Goal: Obtain resource: Obtain resource

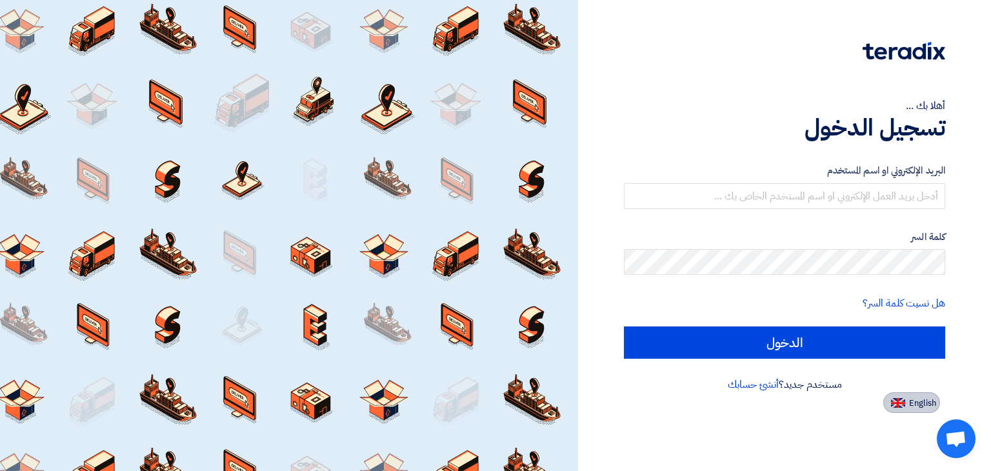
click at [897, 405] on img at bounding box center [898, 403] width 14 height 10
type input "Sign in"
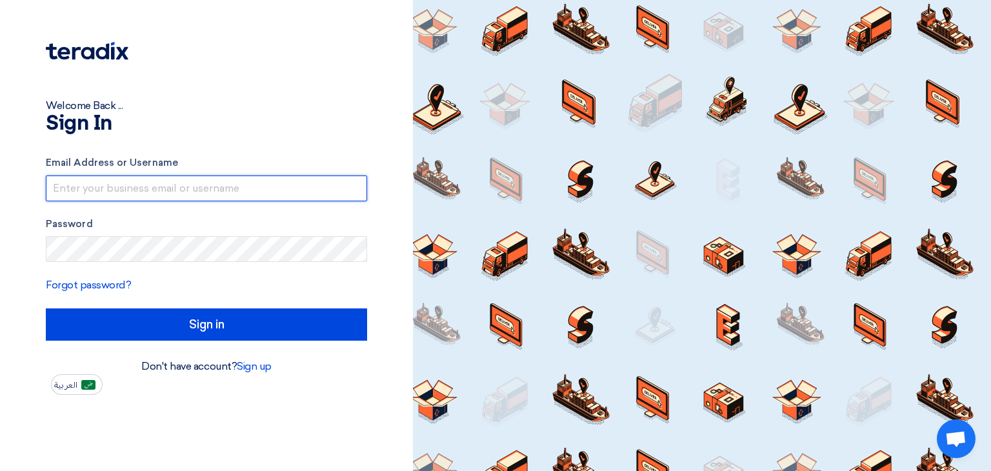
click at [126, 190] on input "text" at bounding box center [206, 188] width 321 height 26
paste input "business@bold-grp.com"
type input "business@bold-grp.com"
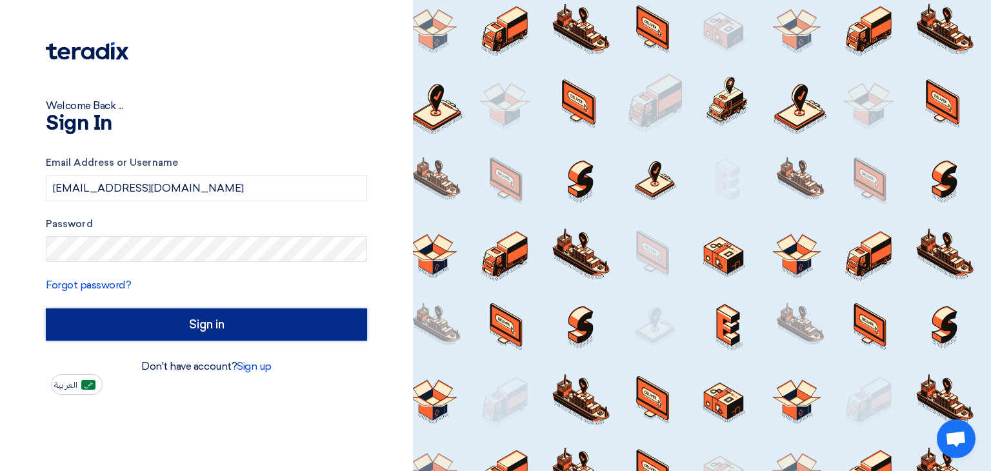
click at [157, 324] on input "Sign in" at bounding box center [206, 324] width 321 height 32
type input "الدخول"
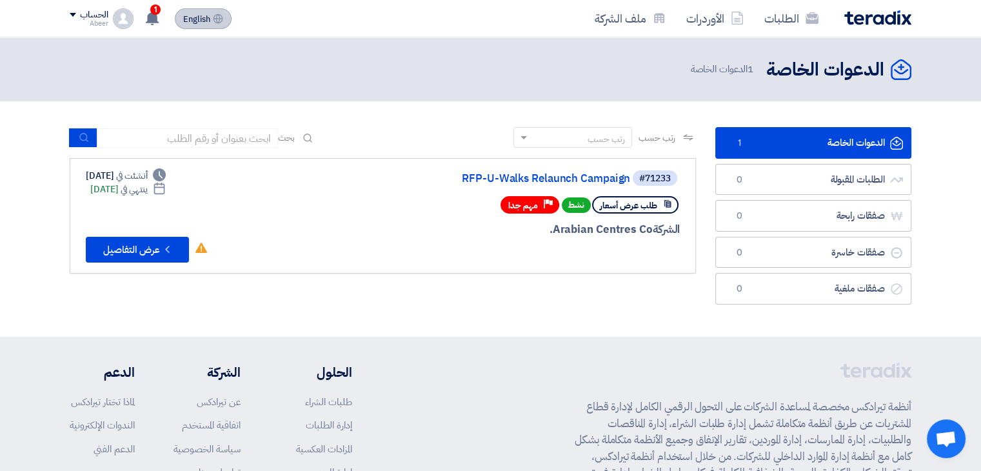
click at [189, 19] on span "English" at bounding box center [196, 19] width 27 height 9
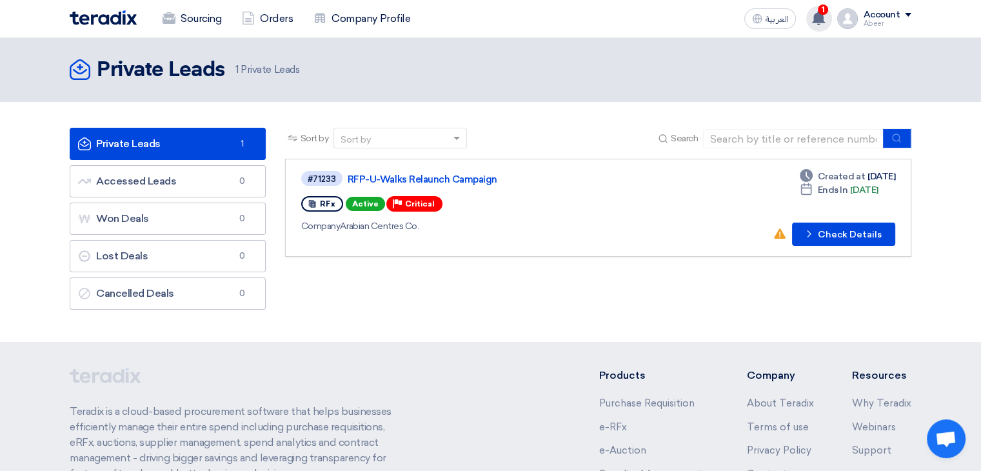
click at [815, 17] on icon at bounding box center [818, 18] width 14 height 14
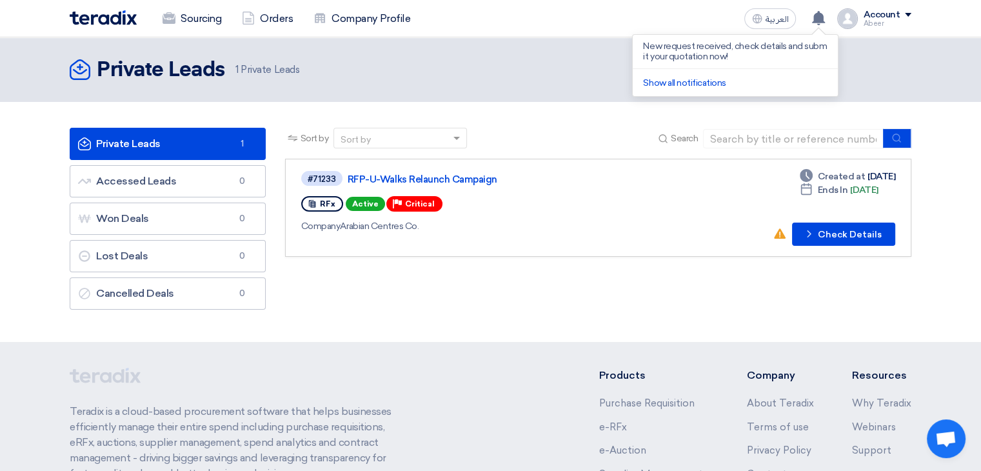
click at [593, 212] on div "RFx Active Priority Critical" at bounding box center [487, 204] width 372 height 21
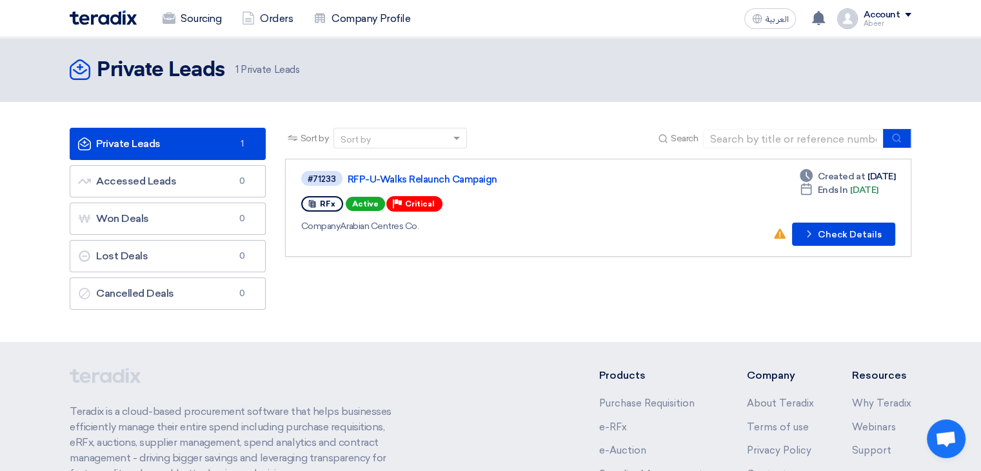
click at [480, 219] on div "Company Arabian Centres Co." at bounding box center [487, 226] width 372 height 14
click at [839, 240] on button "Check details Check Details" at bounding box center [843, 234] width 103 height 23
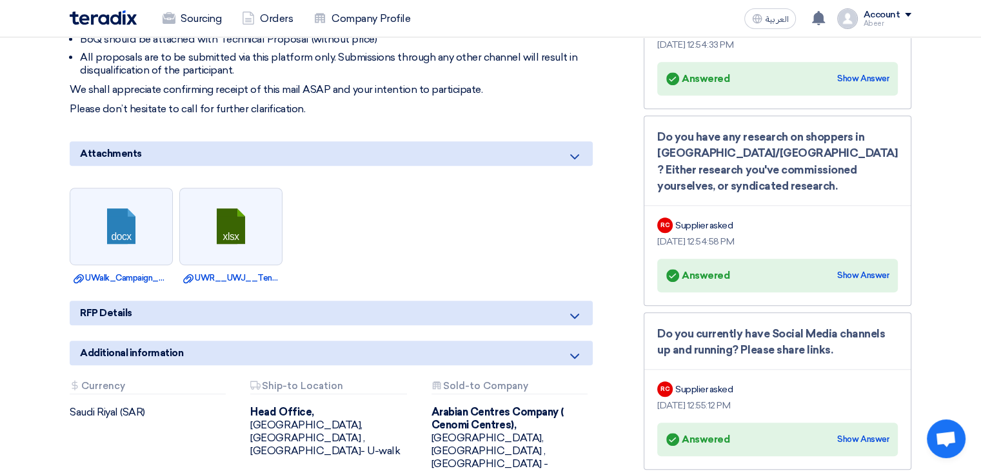
scroll to position [655, 0]
click at [132, 207] on link at bounding box center [121, 227] width 103 height 77
click at [223, 221] on link at bounding box center [231, 227] width 103 height 77
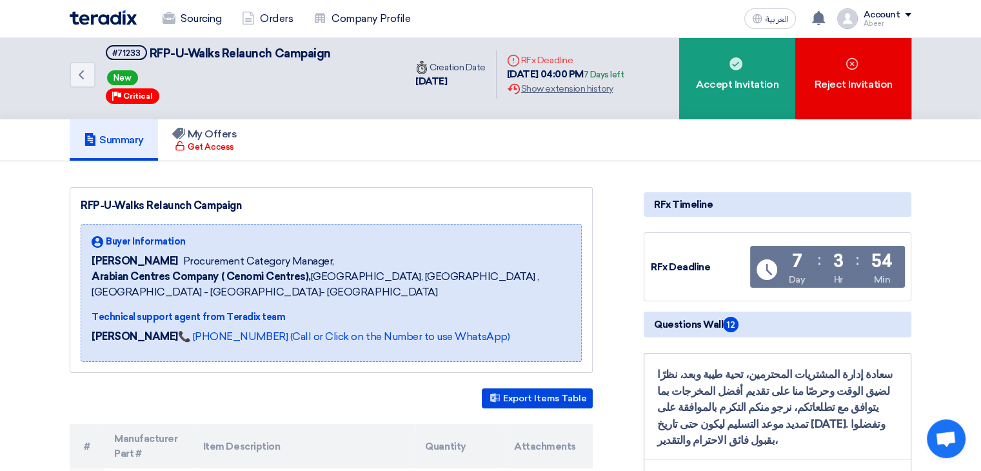
scroll to position [0, 0]
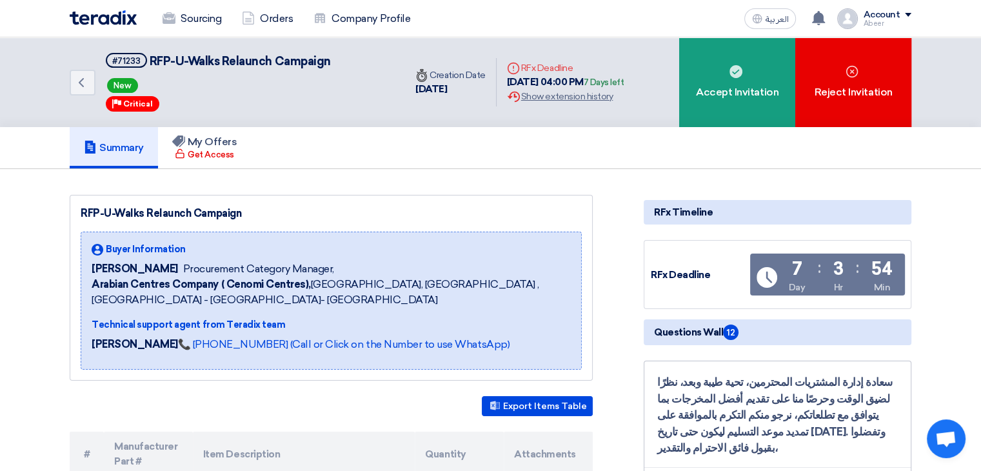
click at [907, 11] on div "Account" at bounding box center [887, 15] width 48 height 11
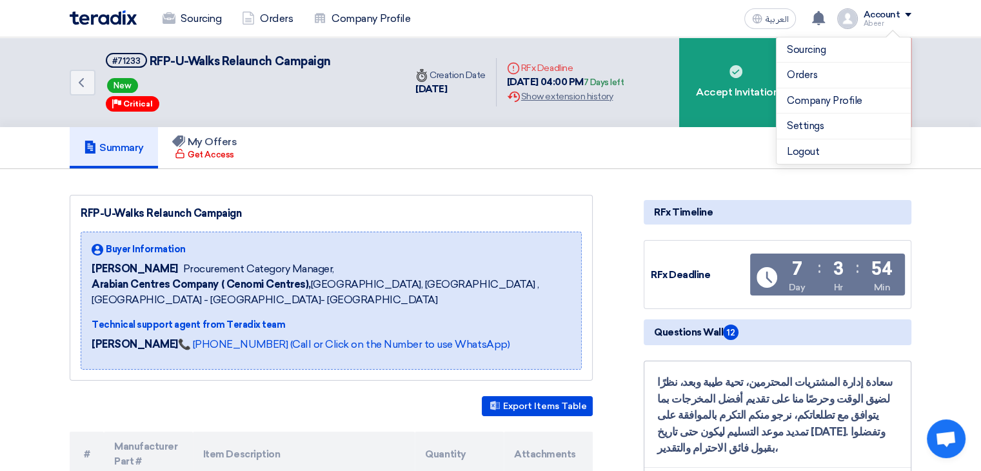
click at [907, 11] on div "Account" at bounding box center [887, 15] width 48 height 11
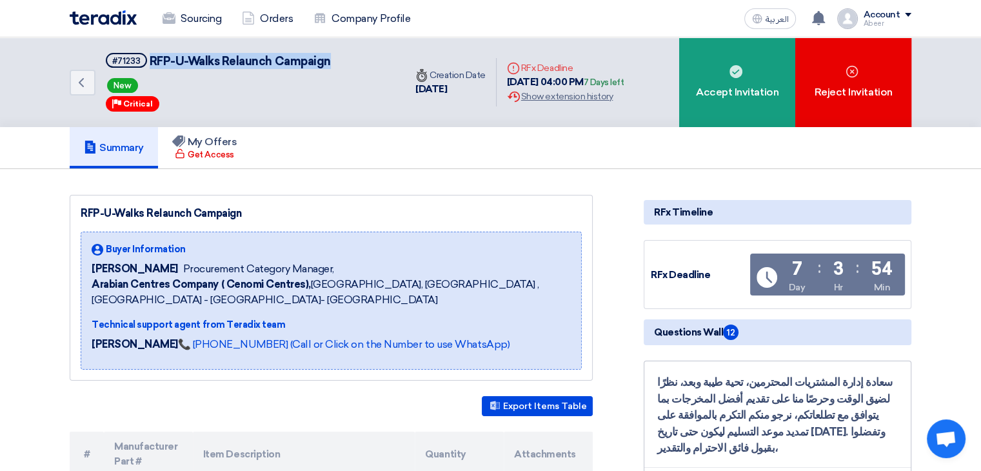
drag, startPoint x: 150, startPoint y: 59, endPoint x: 333, endPoint y: 65, distance: 183.3
click at [333, 65] on div "Back #71233 RFP-U-Walks Relaunch Campaign New Priority Critical" at bounding box center [237, 82] width 335 height 90
copy span "RFP-U-Walks Relaunch Campaign"
click at [350, 118] on div "Back #71233 RFP-U-Walks Relaunch Campaign New Priority Critical" at bounding box center [237, 82] width 335 height 90
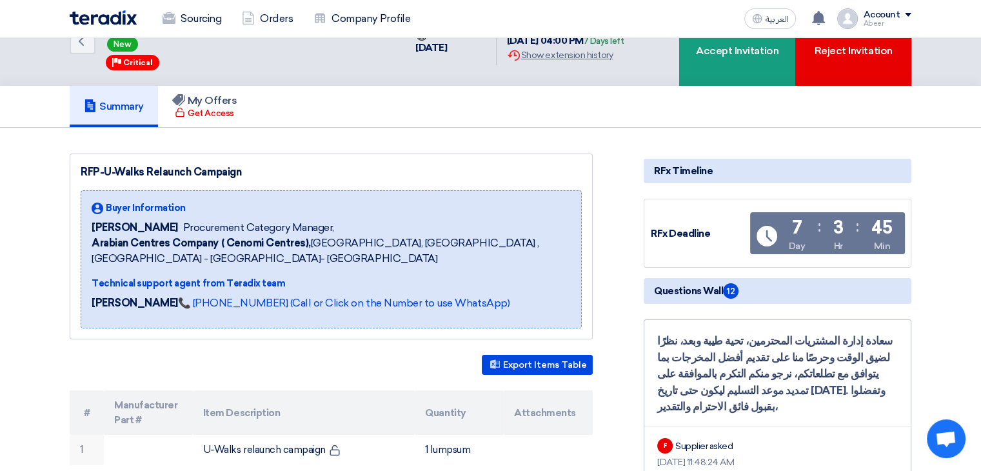
scroll to position [48, 0]
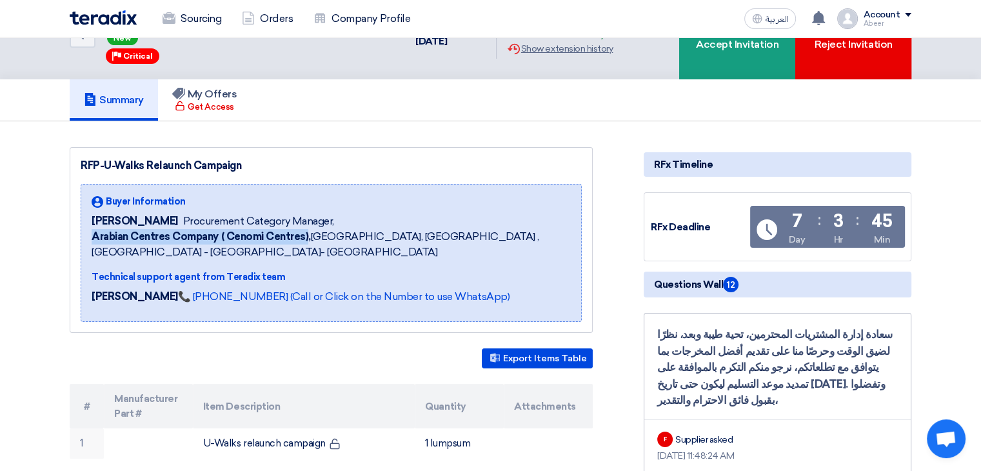
drag, startPoint x: 93, startPoint y: 235, endPoint x: 306, endPoint y: 235, distance: 213.5
click at [306, 235] on b "Arabian Centres Company ( Cenomi Centres)," at bounding box center [201, 236] width 219 height 12
copy b "Arabian Centres Company ( Cenomi Centres)"
click at [338, 108] on div "Summary My Offers Get Access" at bounding box center [491, 99] width 842 height 41
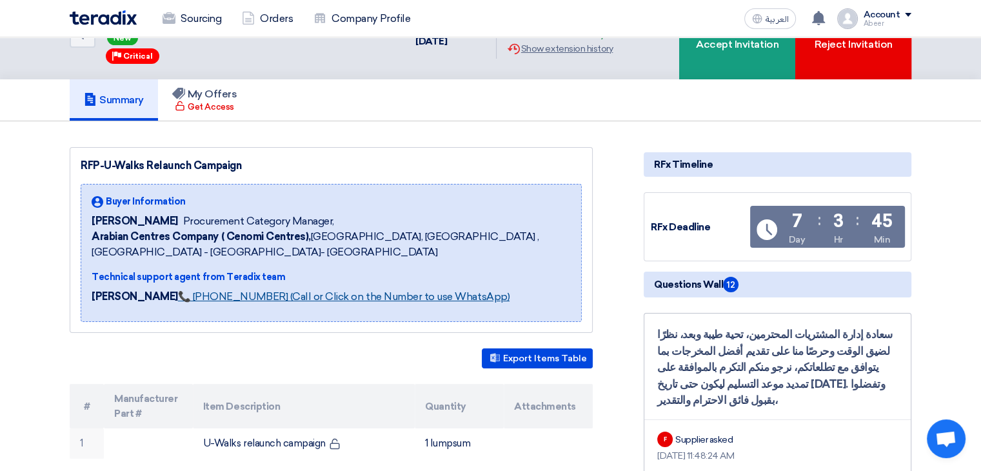
click at [192, 293] on link "📞 [PHONE_NUMBER] (Call or Click on the Number to use WhatsApp)" at bounding box center [344, 296] width 332 height 12
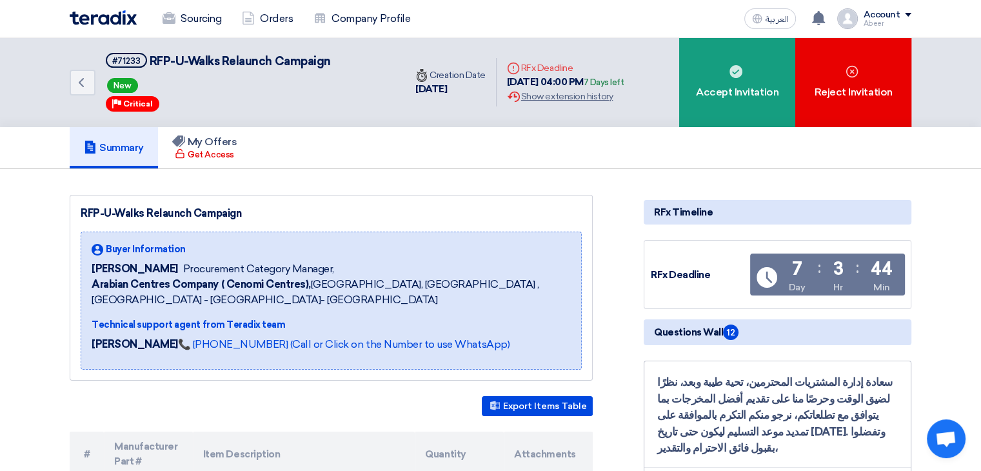
scroll to position [10, 0]
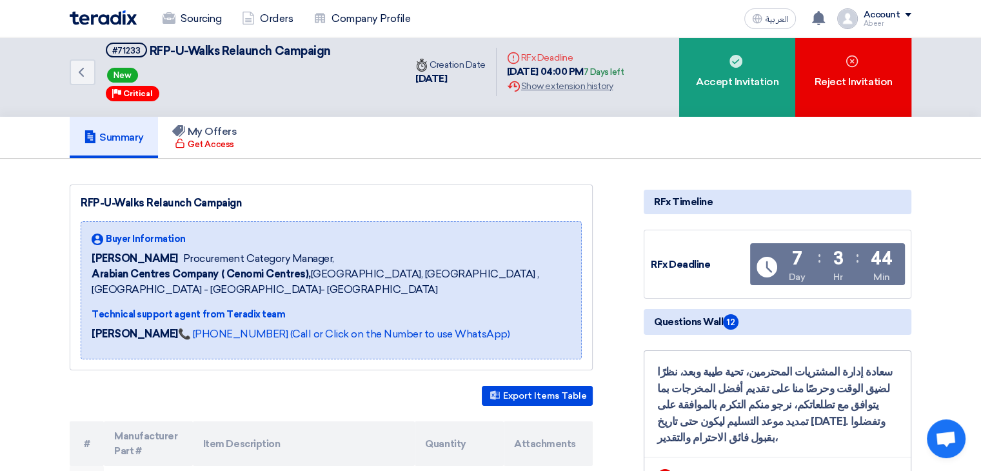
click at [94, 234] on use at bounding box center [98, 239] width 12 height 12
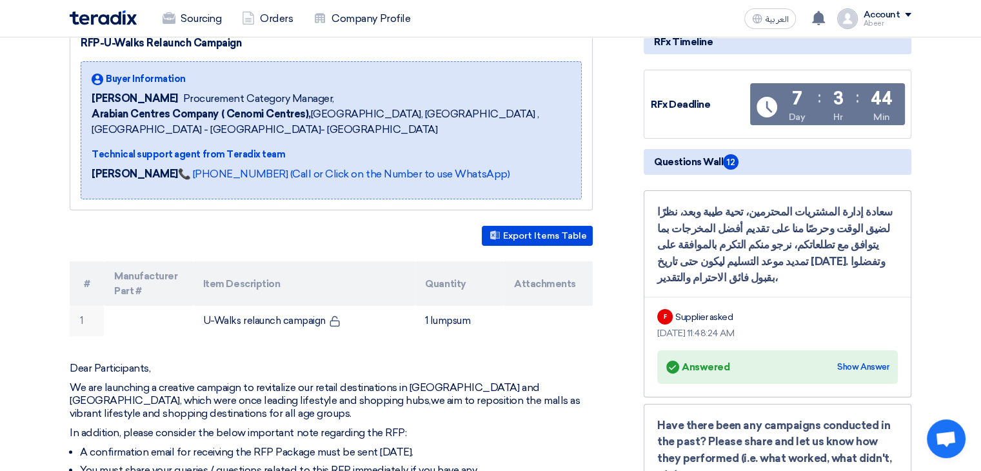
scroll to position [178, 0]
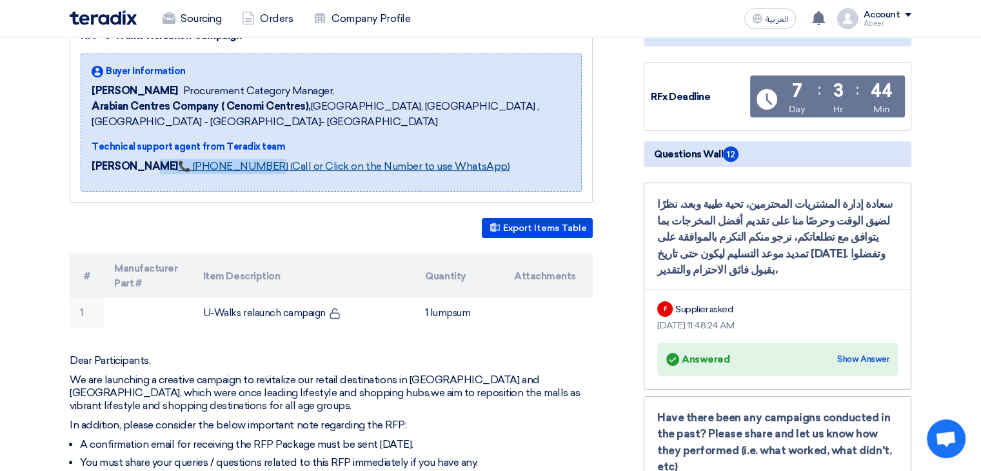
drag, startPoint x: 155, startPoint y: 164, endPoint x: 245, endPoint y: 164, distance: 90.3
click at [245, 164] on p "Rawan Wesam 📞 +201126222664 (Call or Click on the Number to use WhatsApp)" at bounding box center [301, 166] width 418 height 15
copy p "m 📞 +201126222664"
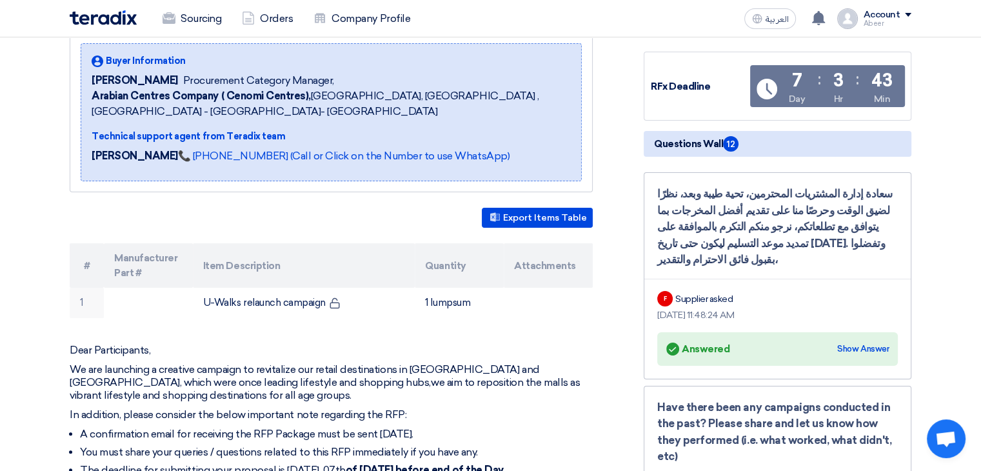
click at [312, 226] on div "Export Items Table # Manufacturer Part # Item Description Quantity Attachments …" at bounding box center [331, 263] width 523 height 110
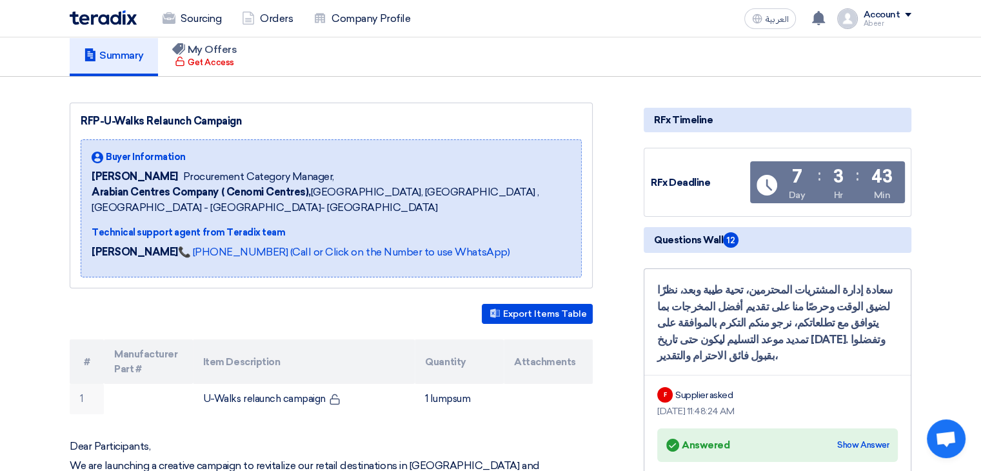
scroll to position [92, 0]
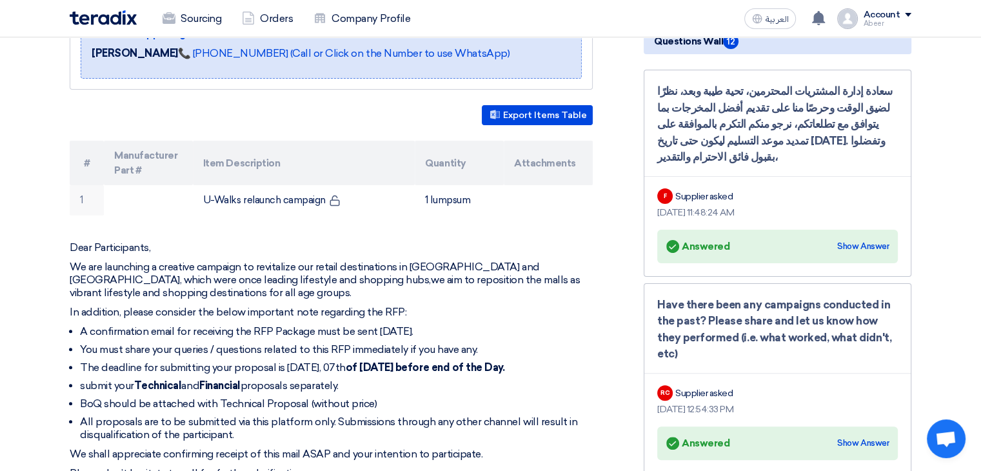
scroll to position [290, 0]
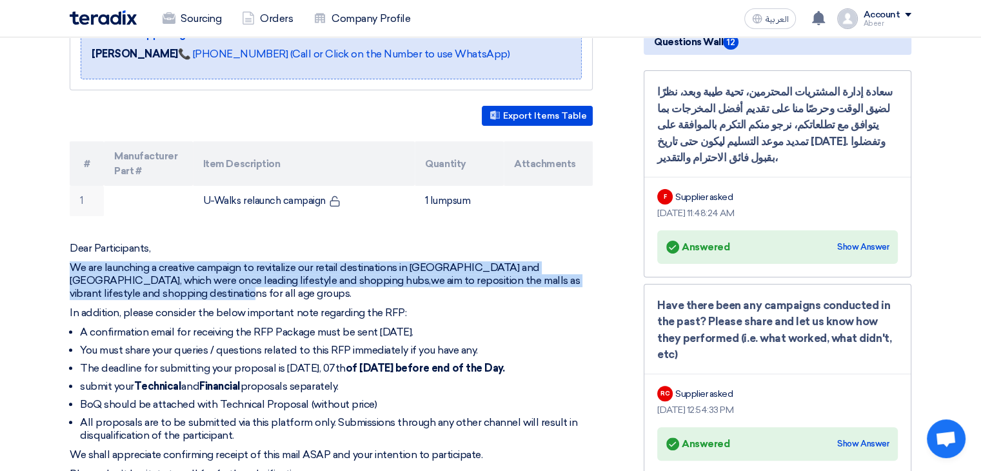
drag, startPoint x: 74, startPoint y: 264, endPoint x: 157, endPoint y: 290, distance: 87.7
click at [157, 290] on p "We are launching a creative campaign to revitalize our retail destinations in […" at bounding box center [331, 280] width 523 height 39
copy p "We are launching a creative campaign to revitalize our retail destinations in […"
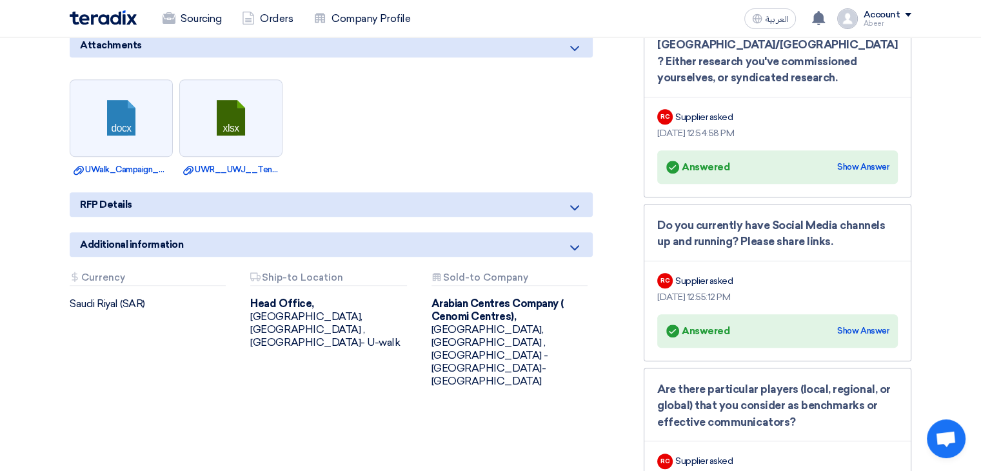
scroll to position [764, 0]
click at [477, 305] on b "Arabian Centres Company ( Cenomi Centres)," at bounding box center [498, 309] width 132 height 25
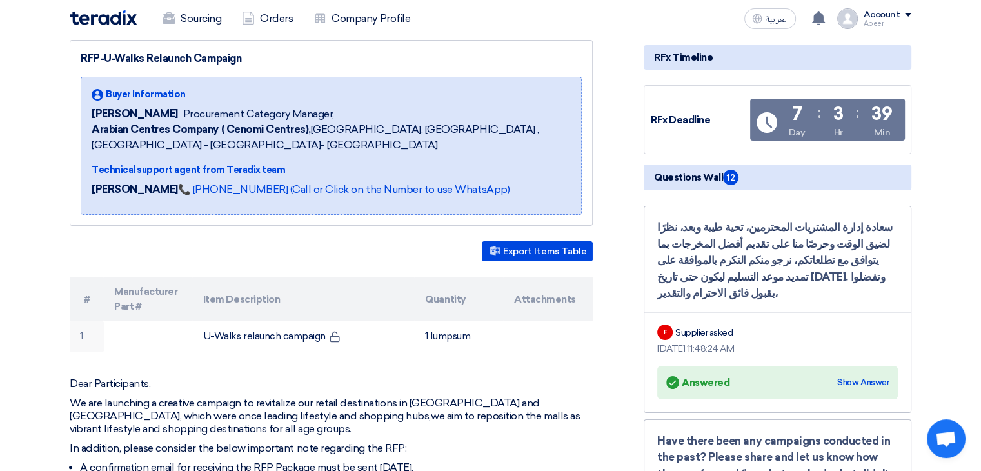
scroll to position [147, 0]
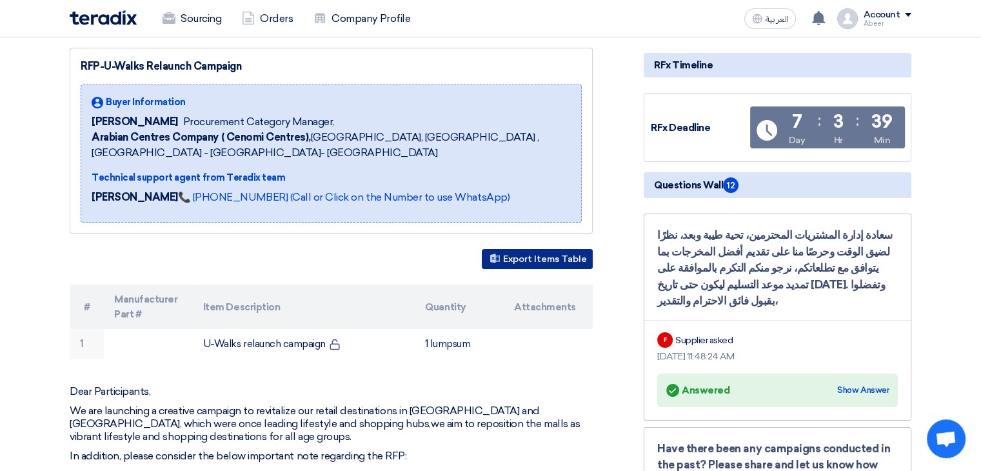
click at [526, 251] on button "Export Items Table" at bounding box center [537, 259] width 111 height 20
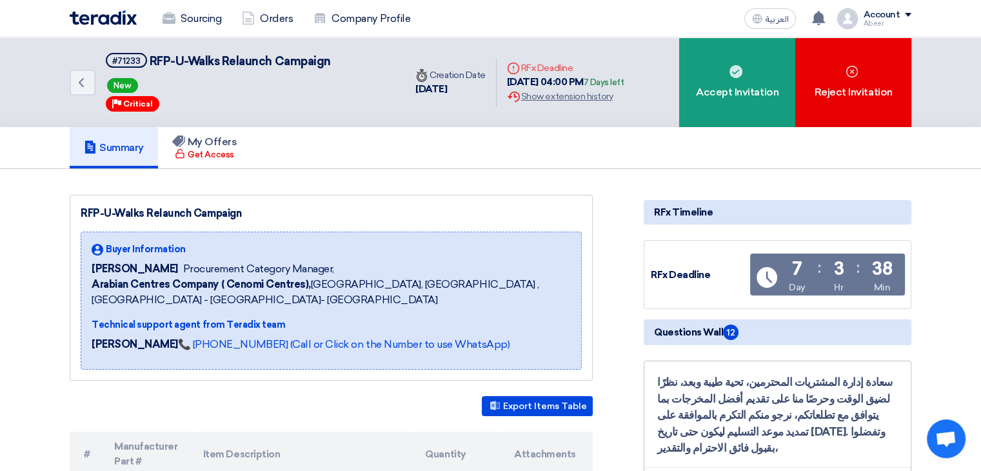
click at [351, 2] on div "Sourcing Orders Company Profile العربية ع New request received, check details a…" at bounding box center [490, 18] width 861 height 37
click at [348, 8] on link "Company Profile" at bounding box center [361, 19] width 117 height 28
